Goal: Transaction & Acquisition: Purchase product/service

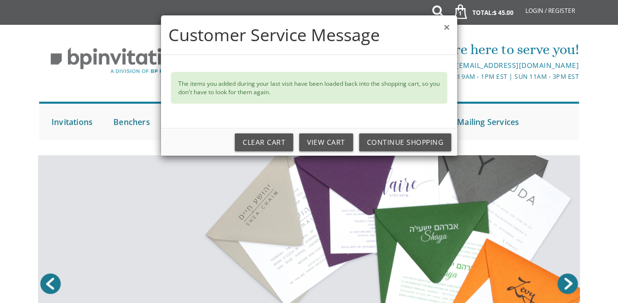
click at [444, 30] on button "×" at bounding box center [447, 27] width 6 height 10
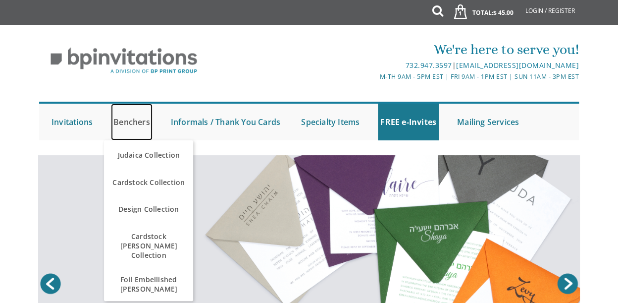
click at [115, 120] on link "Benchers" at bounding box center [132, 122] width 42 height 37
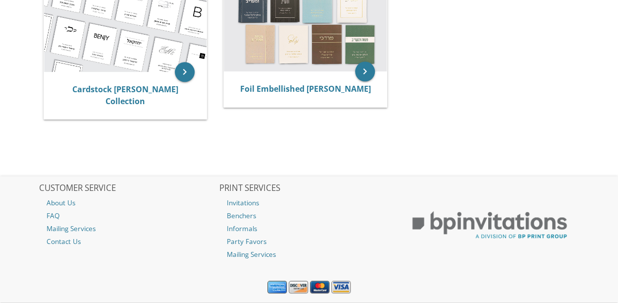
scroll to position [142, 0]
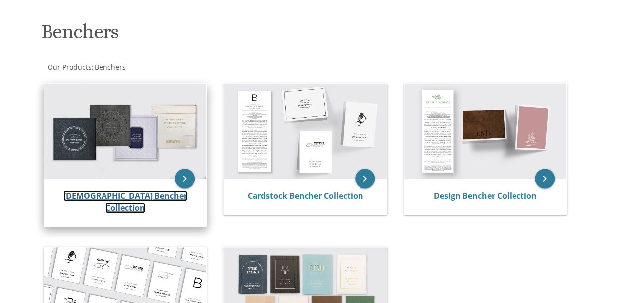
click at [127, 192] on link "Judaica Bencher Collection" at bounding box center [125, 201] width 124 height 23
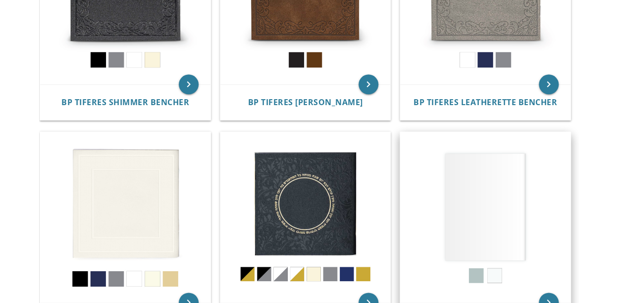
scroll to position [284, 0]
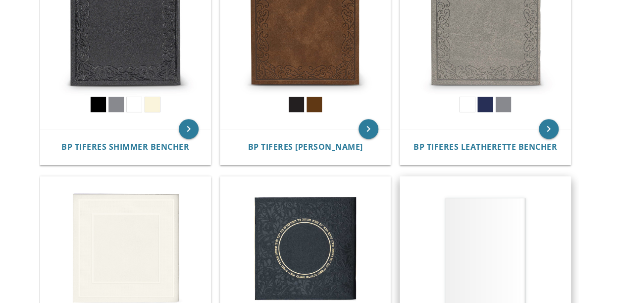
click at [483, 203] on img at bounding box center [485, 261] width 170 height 170
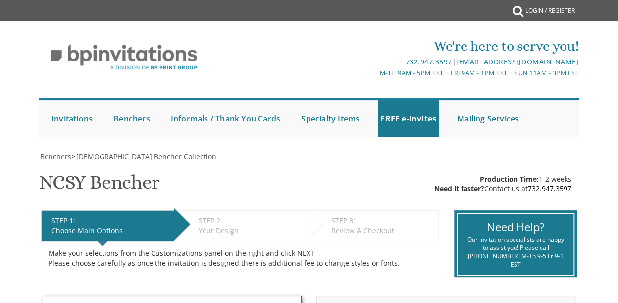
scroll to position [284, 0]
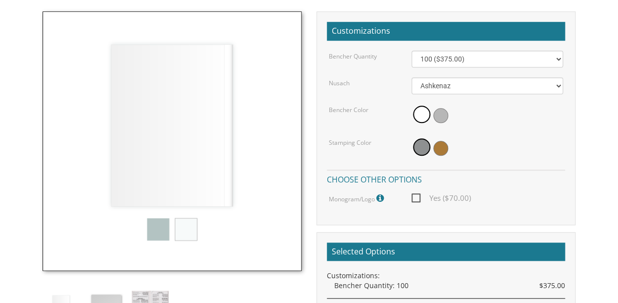
click at [414, 198] on span "Yes ($70.00)" at bounding box center [441, 198] width 59 height 12
click at [414, 198] on input "Yes ($70.00)" at bounding box center [415, 197] width 6 height 6
checkbox input "true"
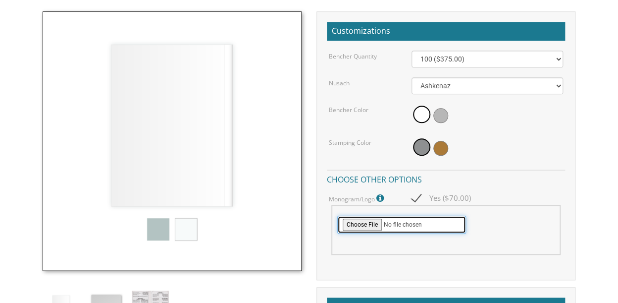
click at [357, 224] on input "file" at bounding box center [401, 225] width 129 height 18
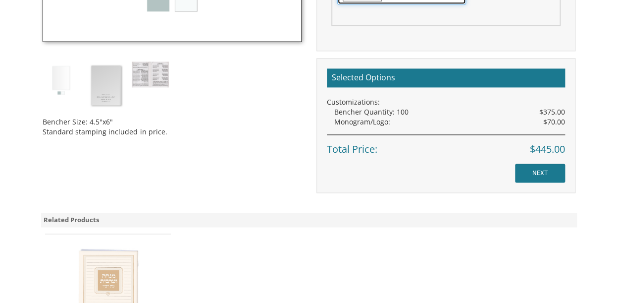
scroll to position [229, 0]
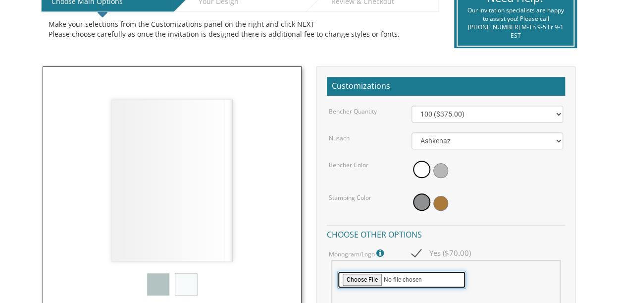
click at [351, 278] on input "file" at bounding box center [401, 280] width 129 height 18
